Goal: Task Accomplishment & Management: Use online tool/utility

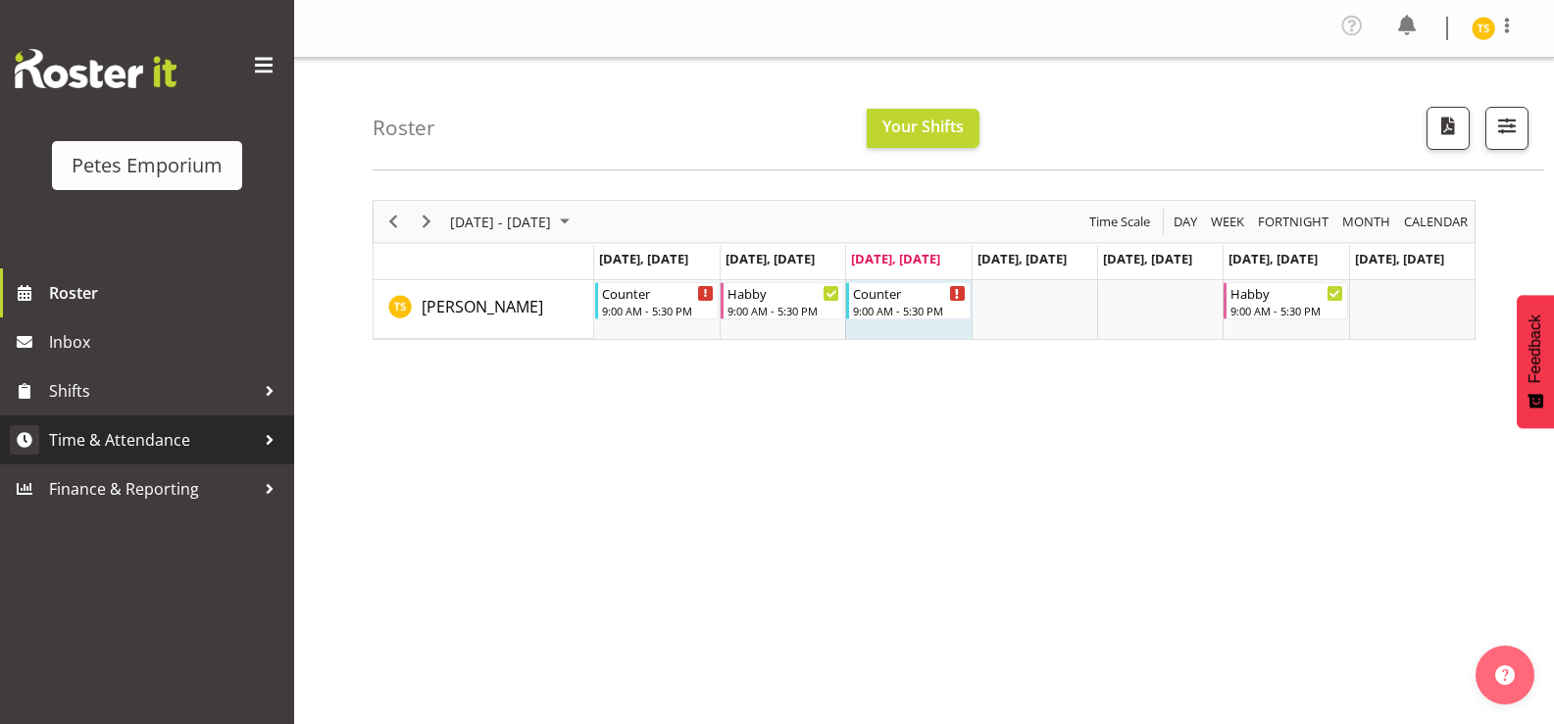
click at [130, 434] on span "Time & Attendance" at bounding box center [152, 439] width 206 height 29
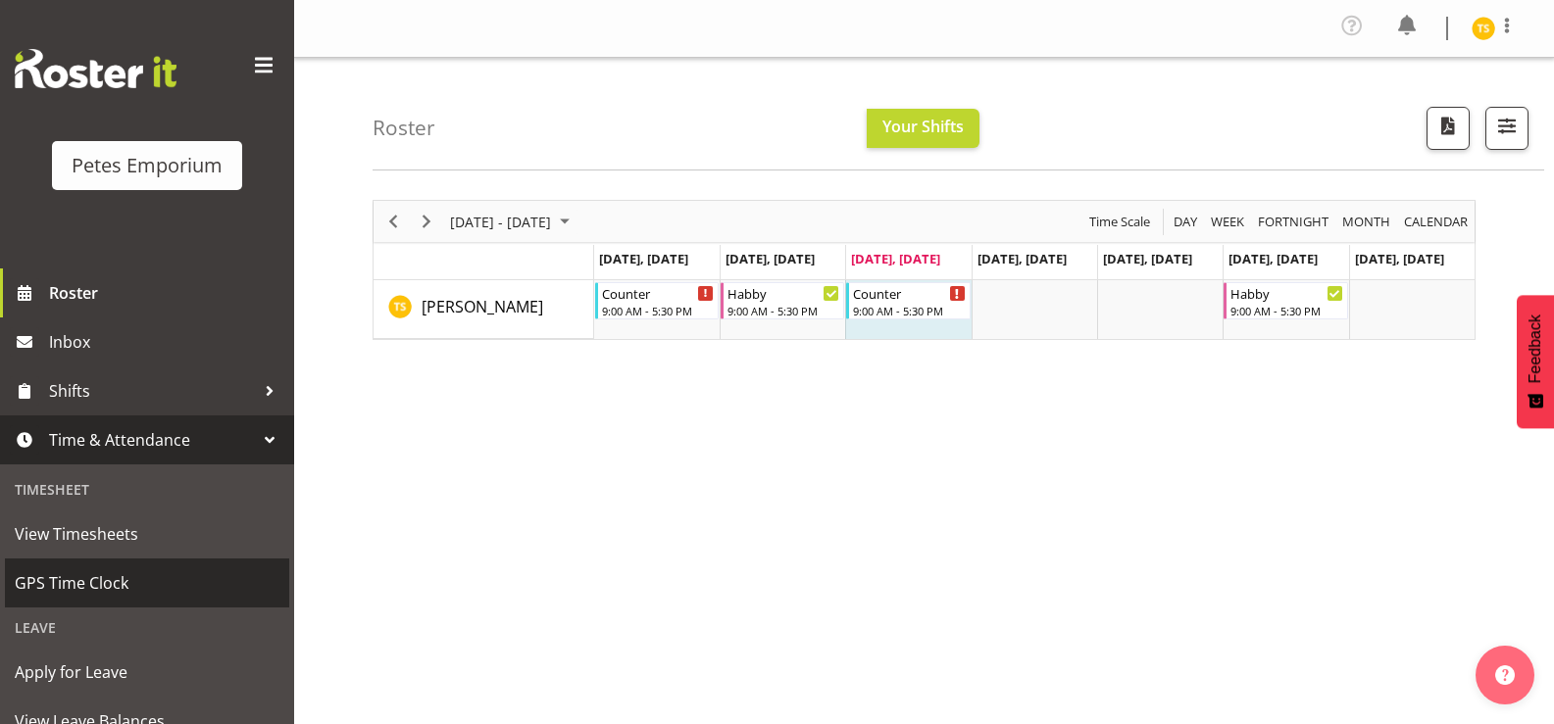
click at [105, 581] on span "GPS Time Clock" at bounding box center [147, 582] width 265 height 29
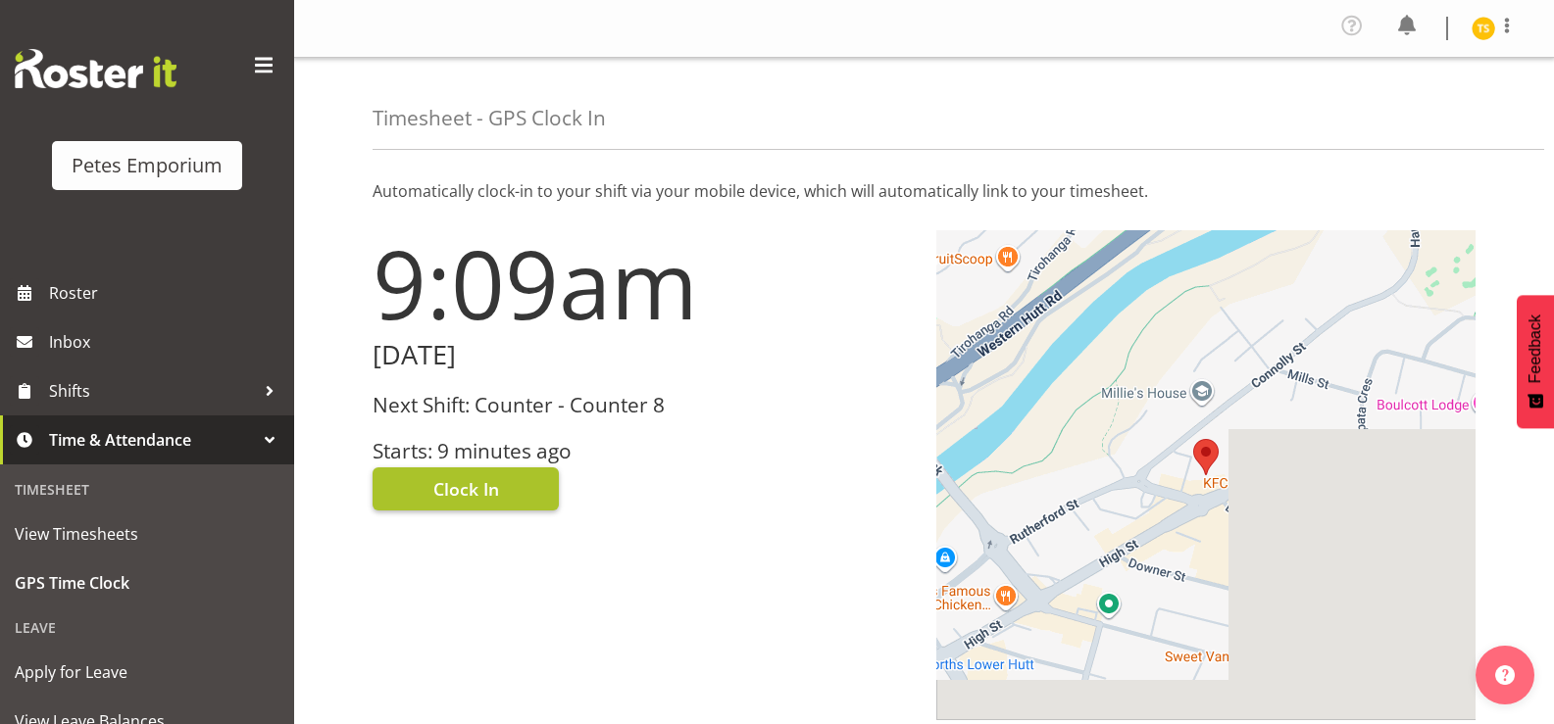
click at [469, 493] on span "Clock In" at bounding box center [466, 488] width 66 height 25
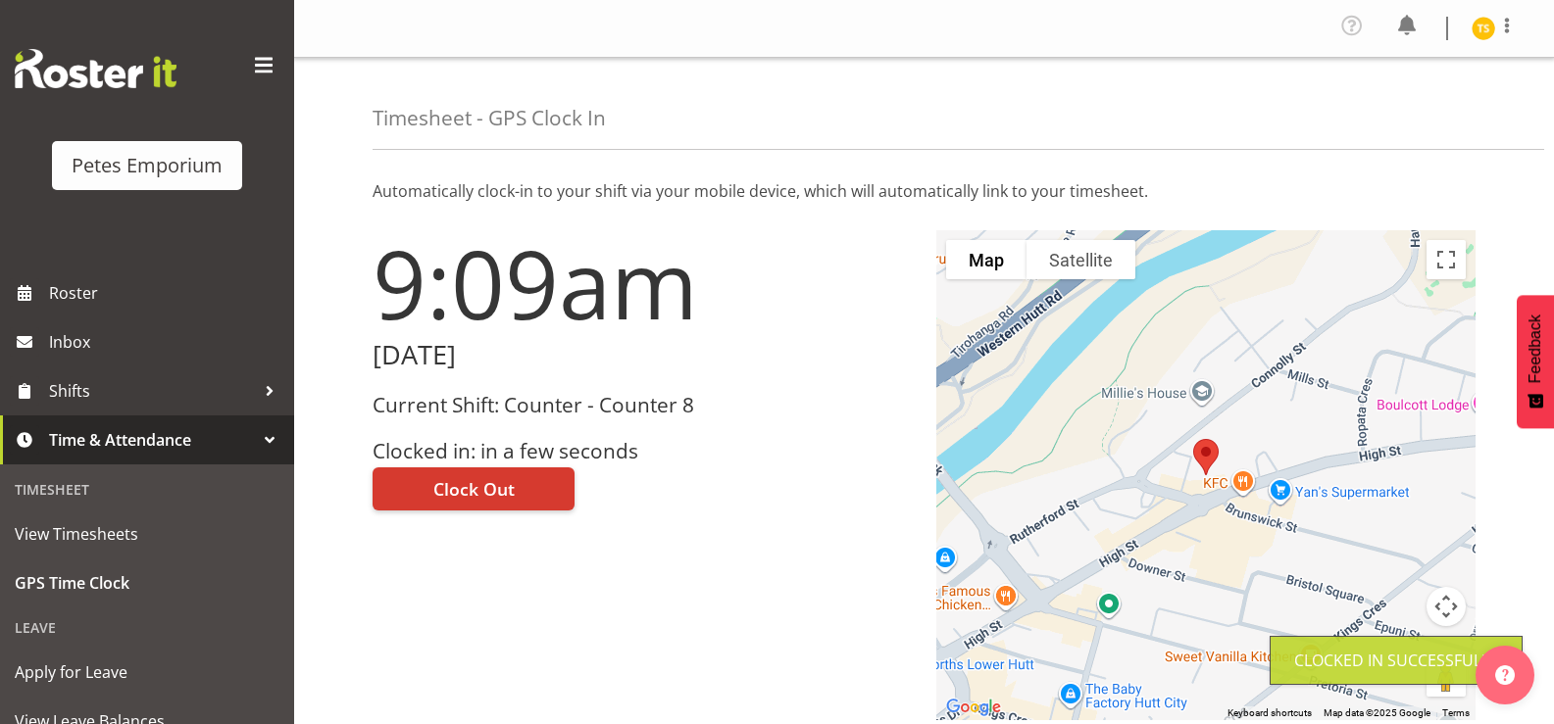
click at [1473, 28] on img at bounding box center [1483, 29] width 24 height 24
click at [1382, 108] on link "Log Out" at bounding box center [1424, 107] width 188 height 35
